Goal: Obtain resource: Obtain resource

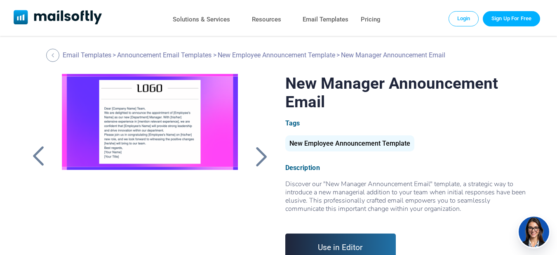
click at [165, 145] on div at bounding box center [150, 177] width 196 height 206
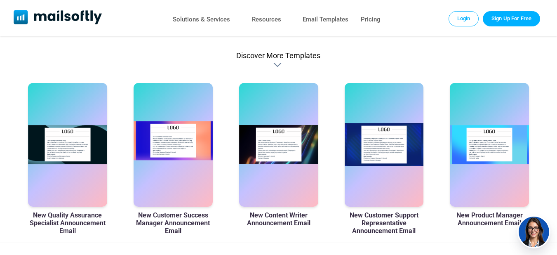
scroll to position [495, 0]
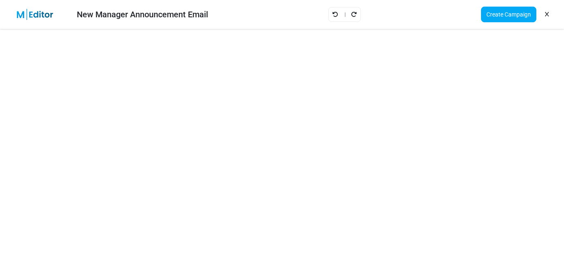
click at [549, 13] on link at bounding box center [547, 14] width 8 height 14
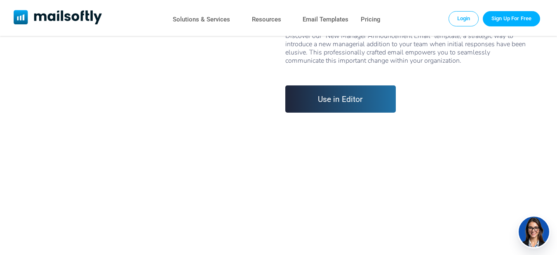
scroll to position [124, 0]
